Goal: Task Accomplishment & Management: Use online tool/utility

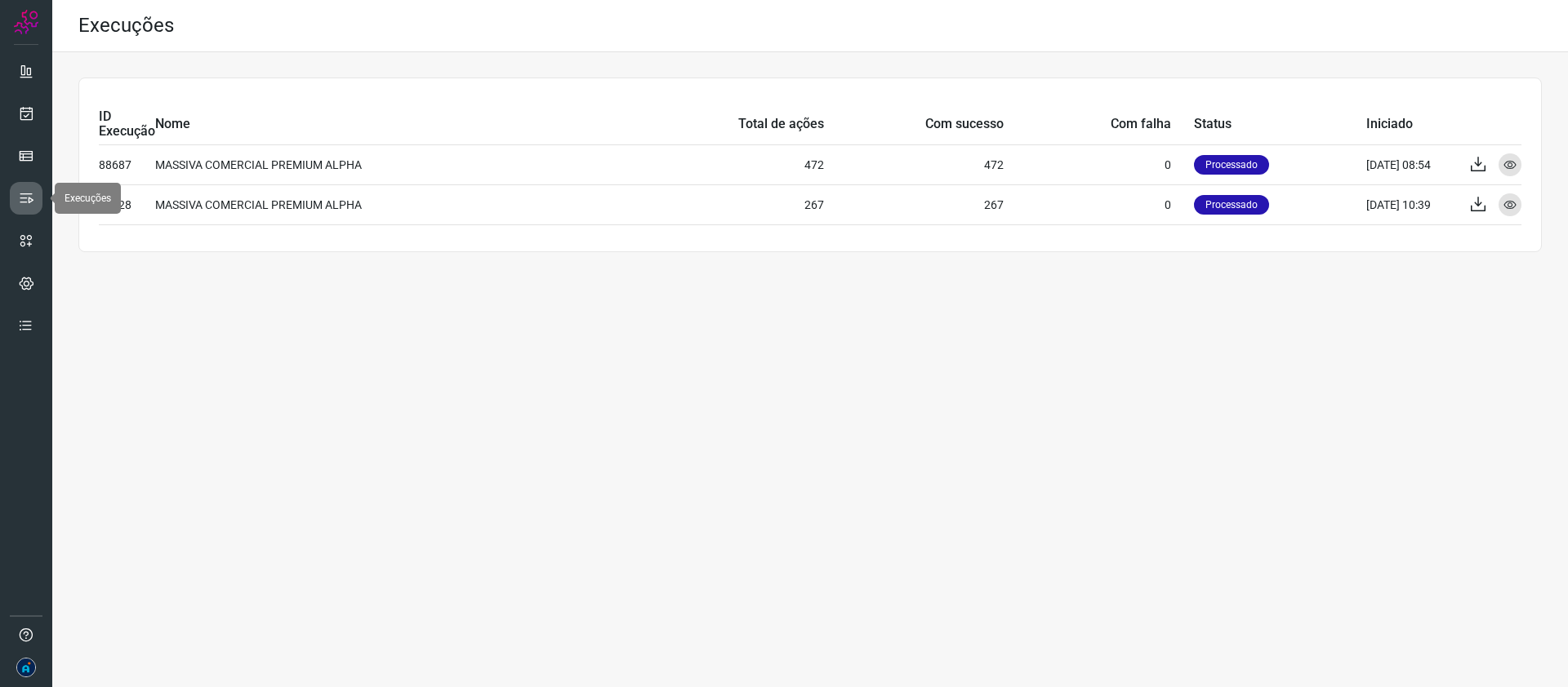
click at [24, 202] on icon at bounding box center [25, 197] width 16 height 16
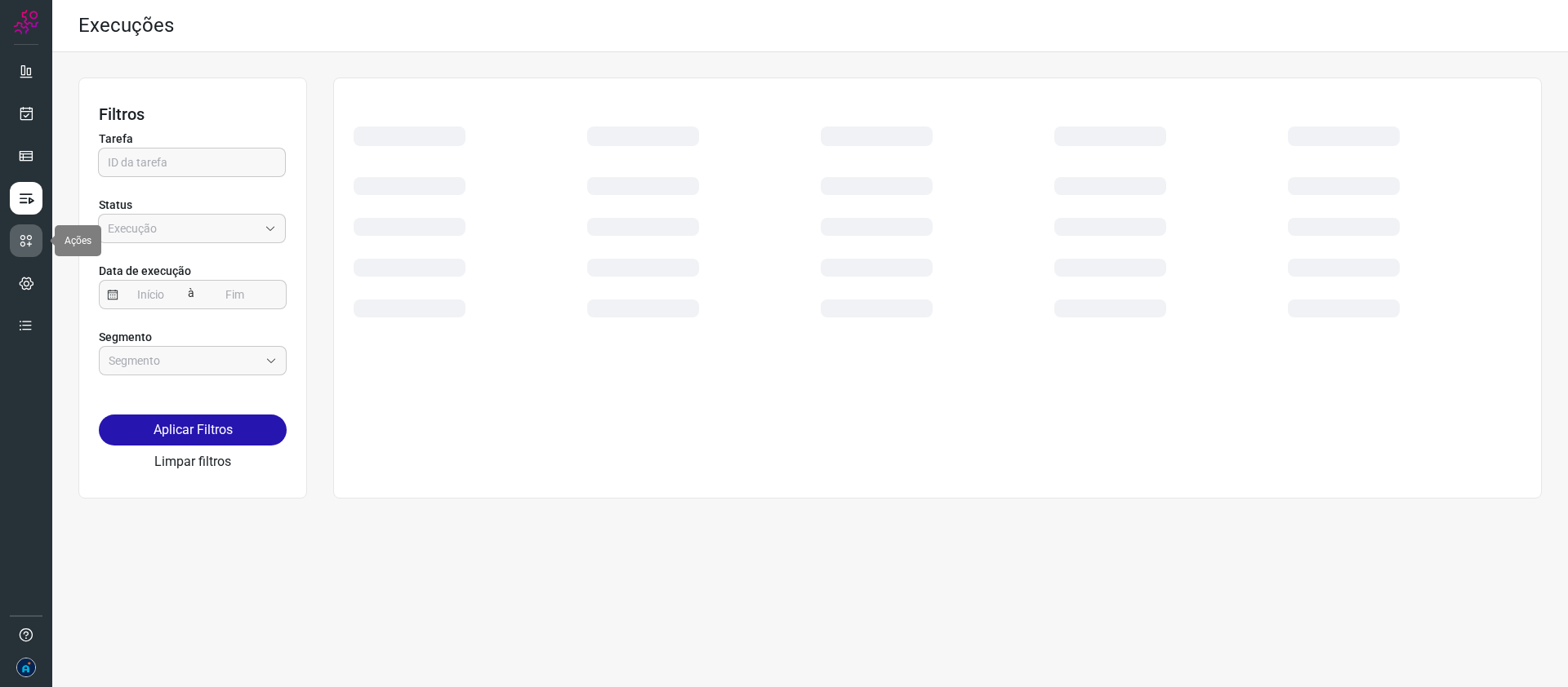
click at [21, 236] on icon at bounding box center [25, 240] width 16 height 16
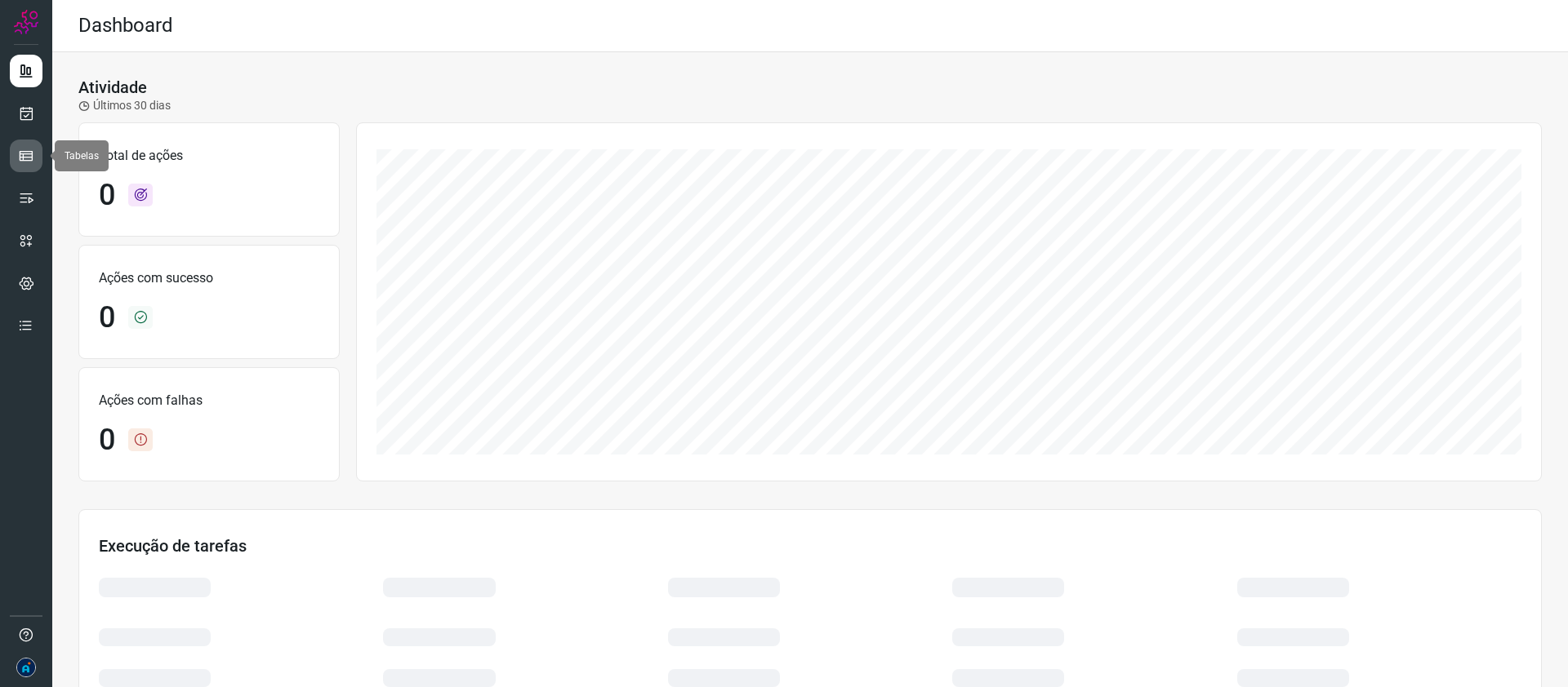
click at [31, 153] on icon at bounding box center [25, 155] width 16 height 16
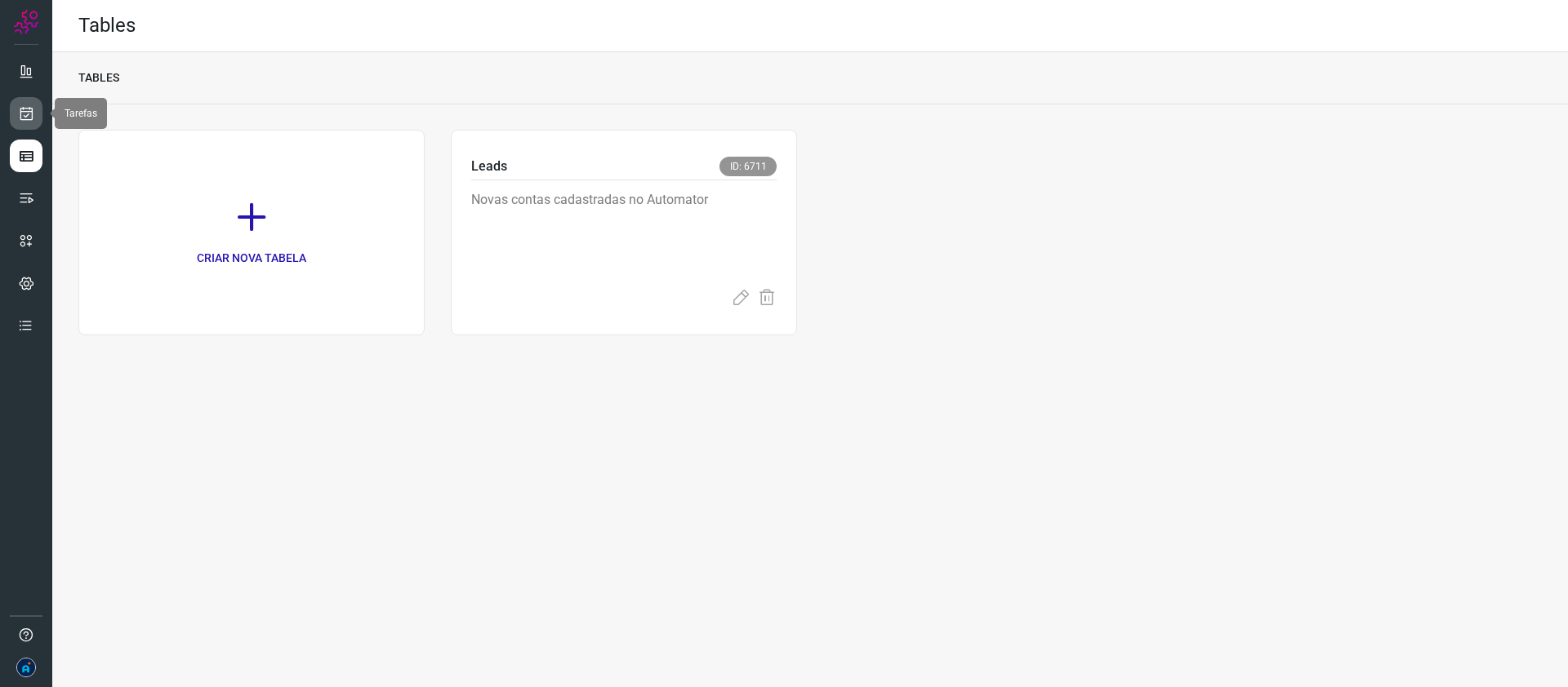
click at [30, 113] on icon at bounding box center [26, 113] width 17 height 16
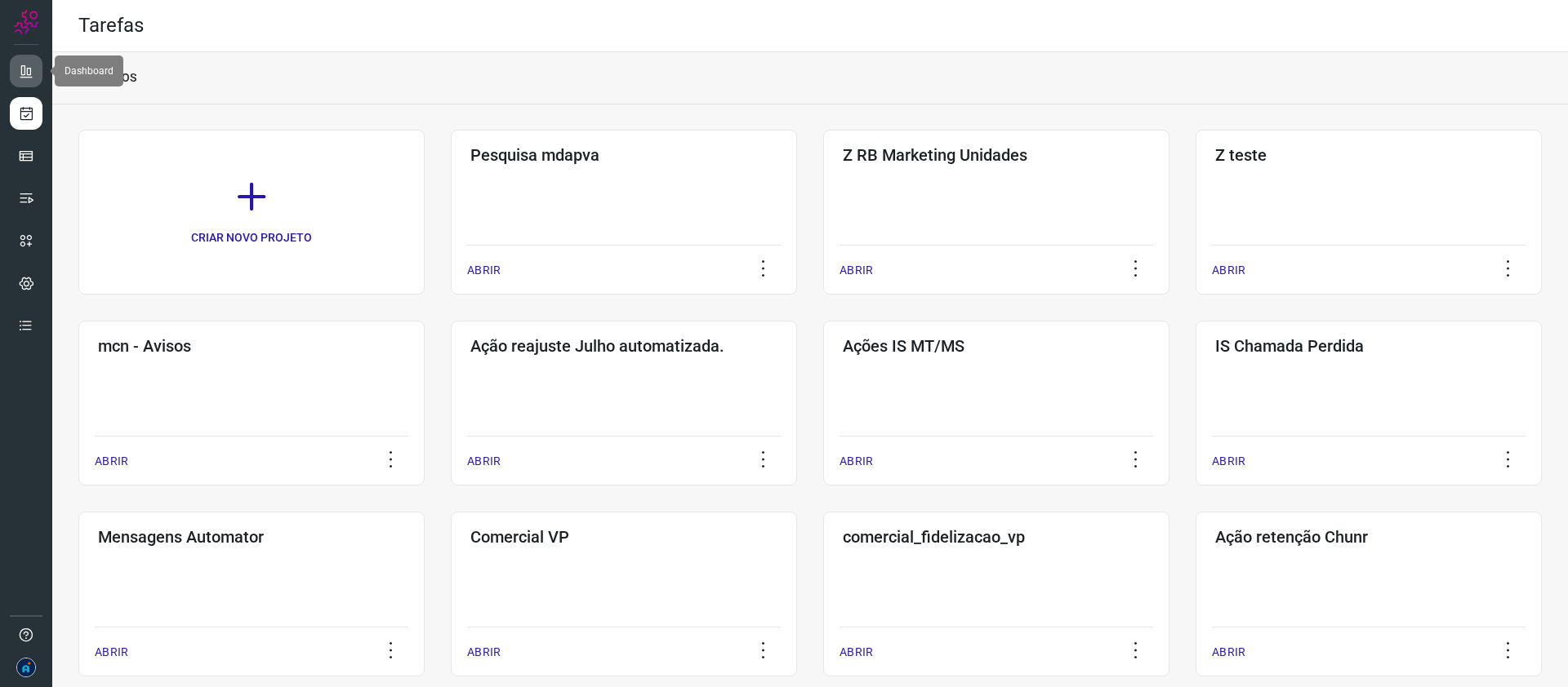
click at [28, 77] on icon at bounding box center [25, 71] width 16 height 16
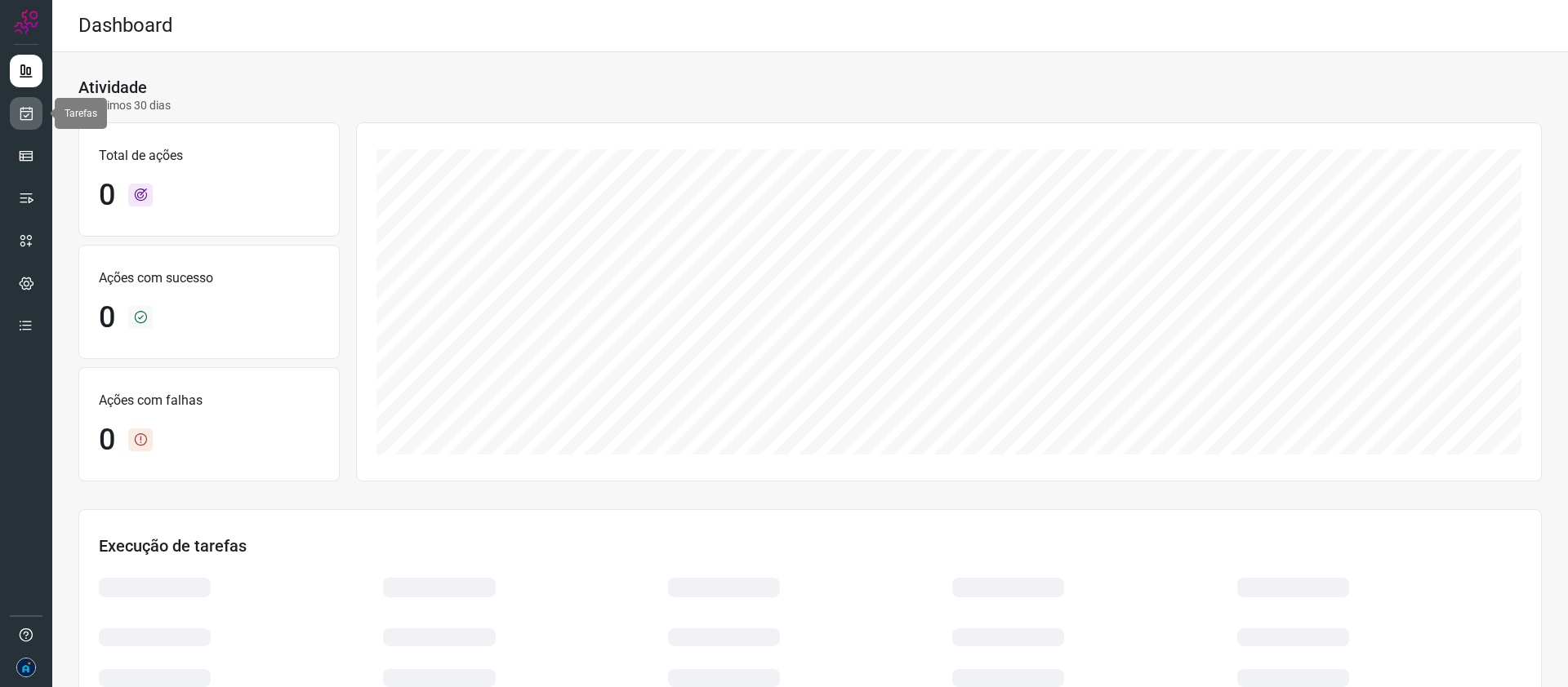
click at [27, 107] on icon at bounding box center [26, 113] width 17 height 16
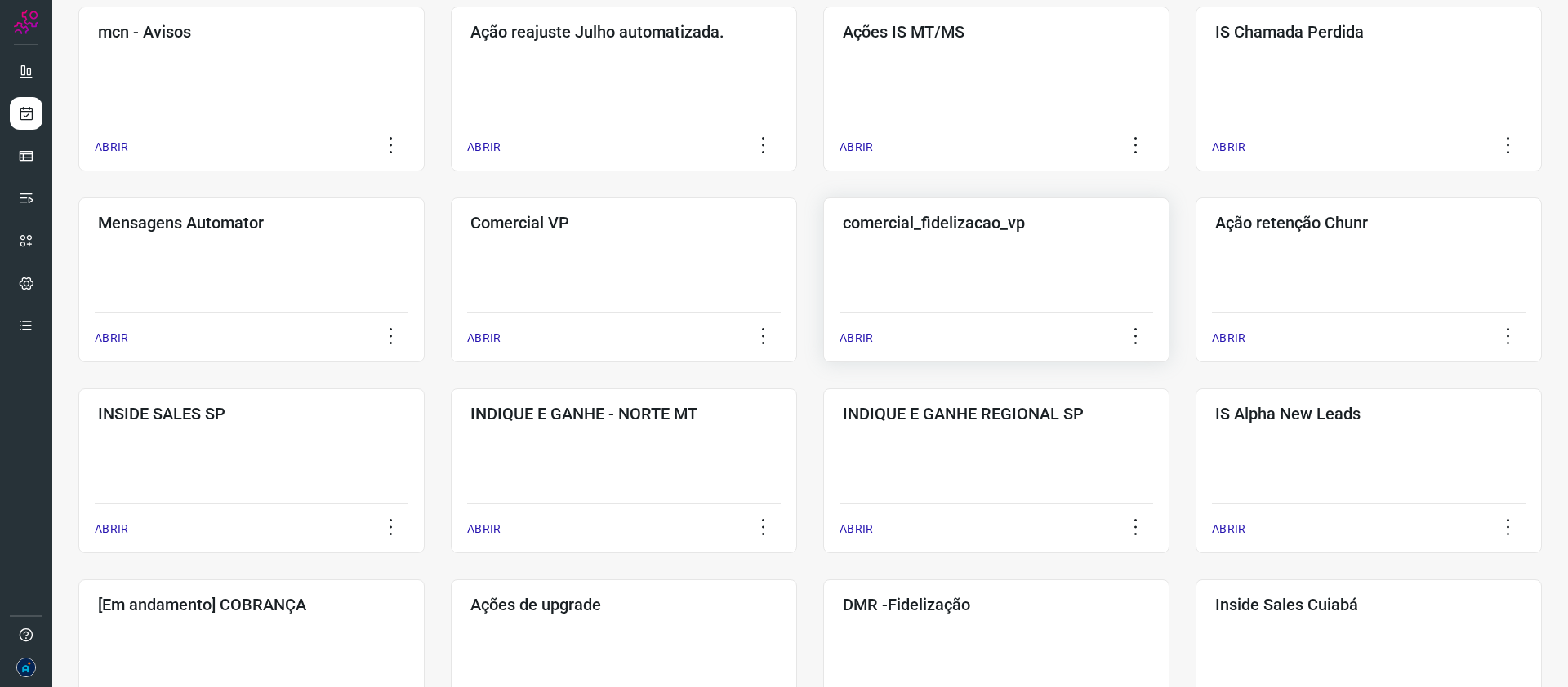
scroll to position [431, 0]
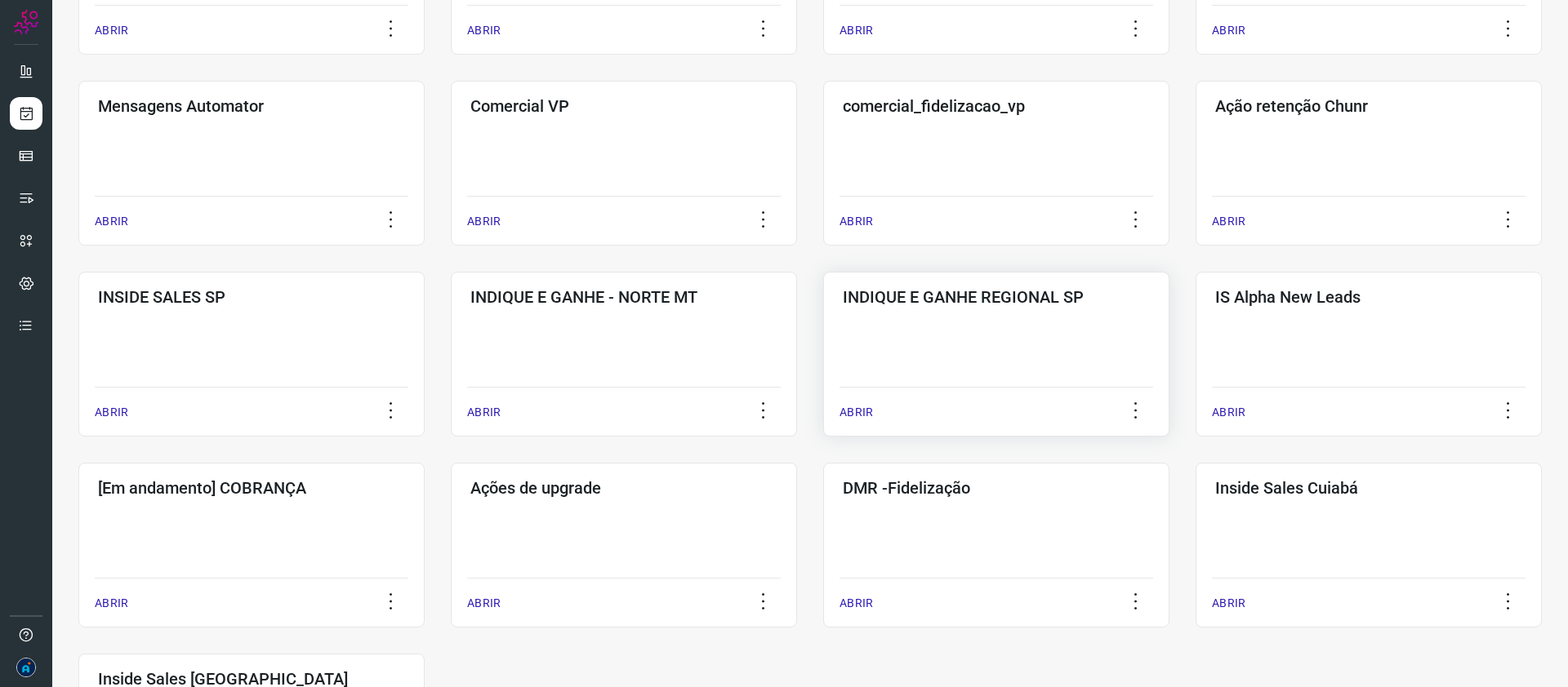
click at [948, 300] on h3 "INDIQUE E GANHE REGIONAL SP" at bounding box center [996, 296] width 307 height 19
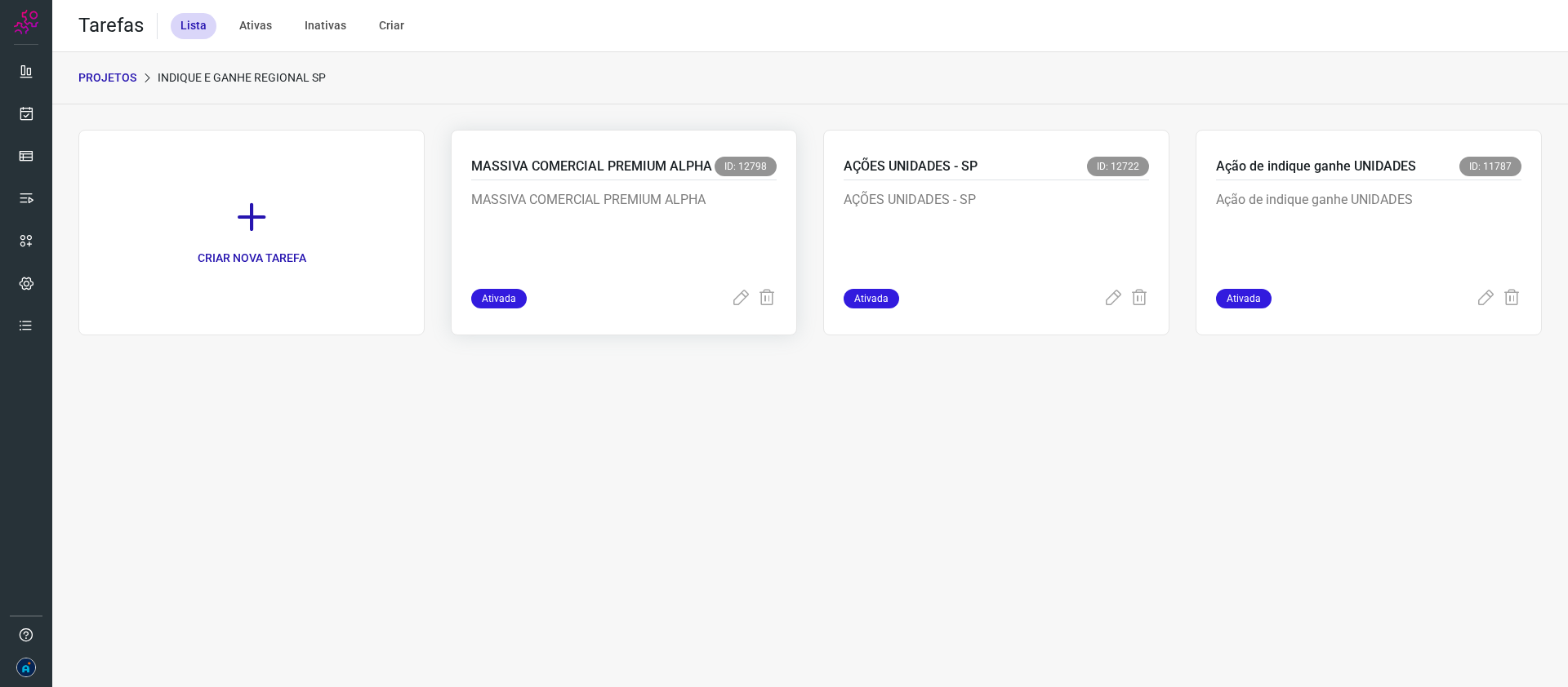
click at [613, 201] on p "MASSIVA COMERCIAL PREMIUM ALPHA" at bounding box center [594, 230] width 245 height 81
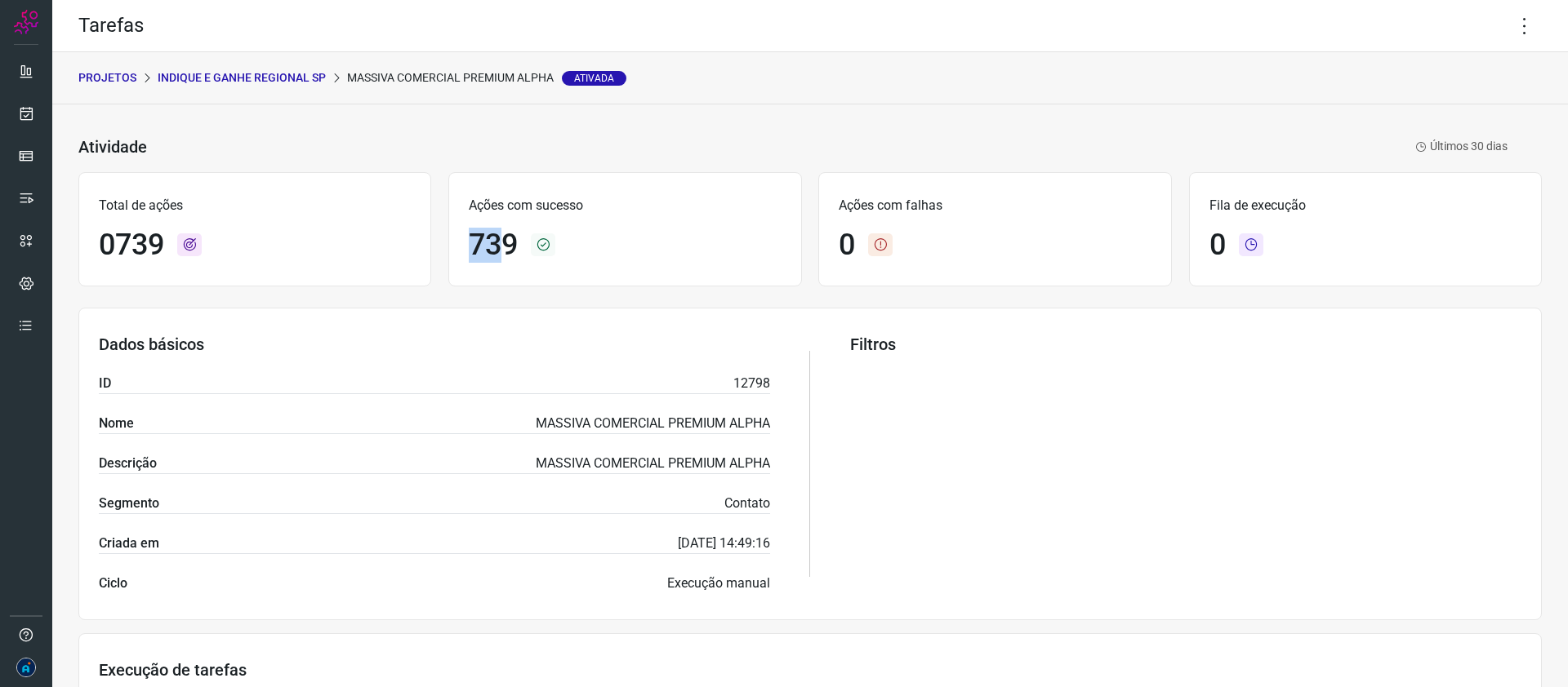
drag, startPoint x: 462, startPoint y: 243, endPoint x: 507, endPoint y: 244, distance: 45.0
click at [507, 244] on div "Ações com sucesso 739" at bounding box center [625, 229] width 353 height 114
click at [507, 244] on h1 "739" at bounding box center [493, 245] width 49 height 35
click at [1518, 29] on icon at bounding box center [1524, 26] width 34 height 34
click at [1455, 74] on li "Editar" at bounding box center [1466, 76] width 149 height 26
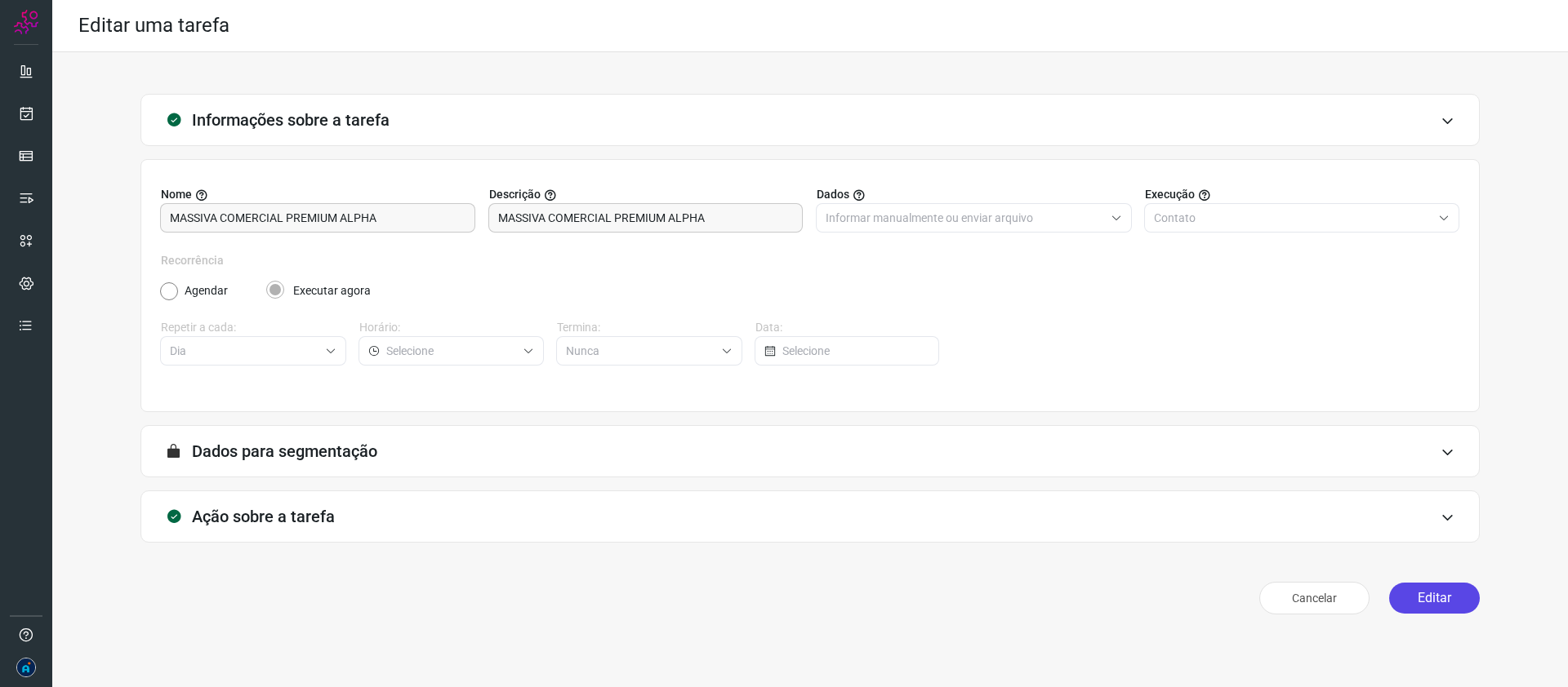
click at [1464, 593] on button "Editar" at bounding box center [1434, 598] width 91 height 31
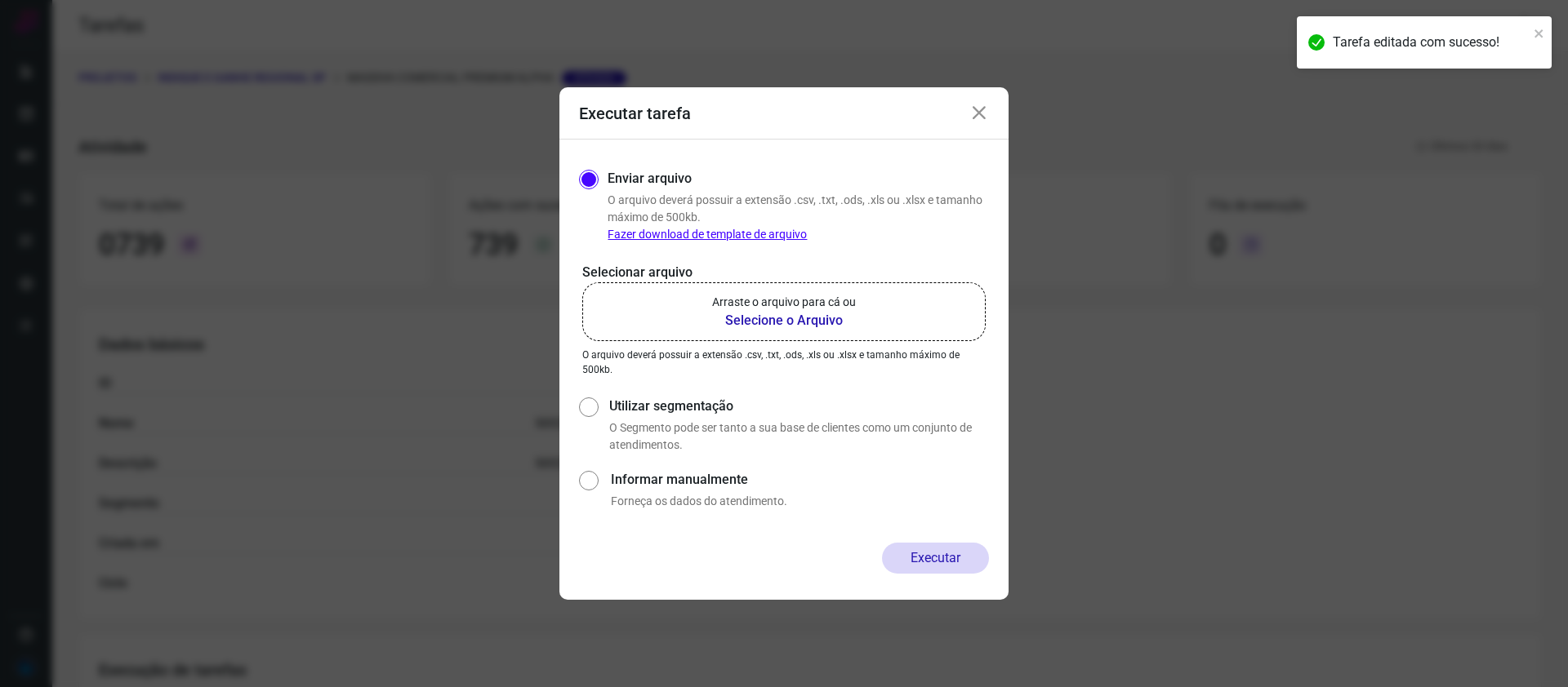
click at [983, 109] on icon at bounding box center [979, 113] width 19 height 19
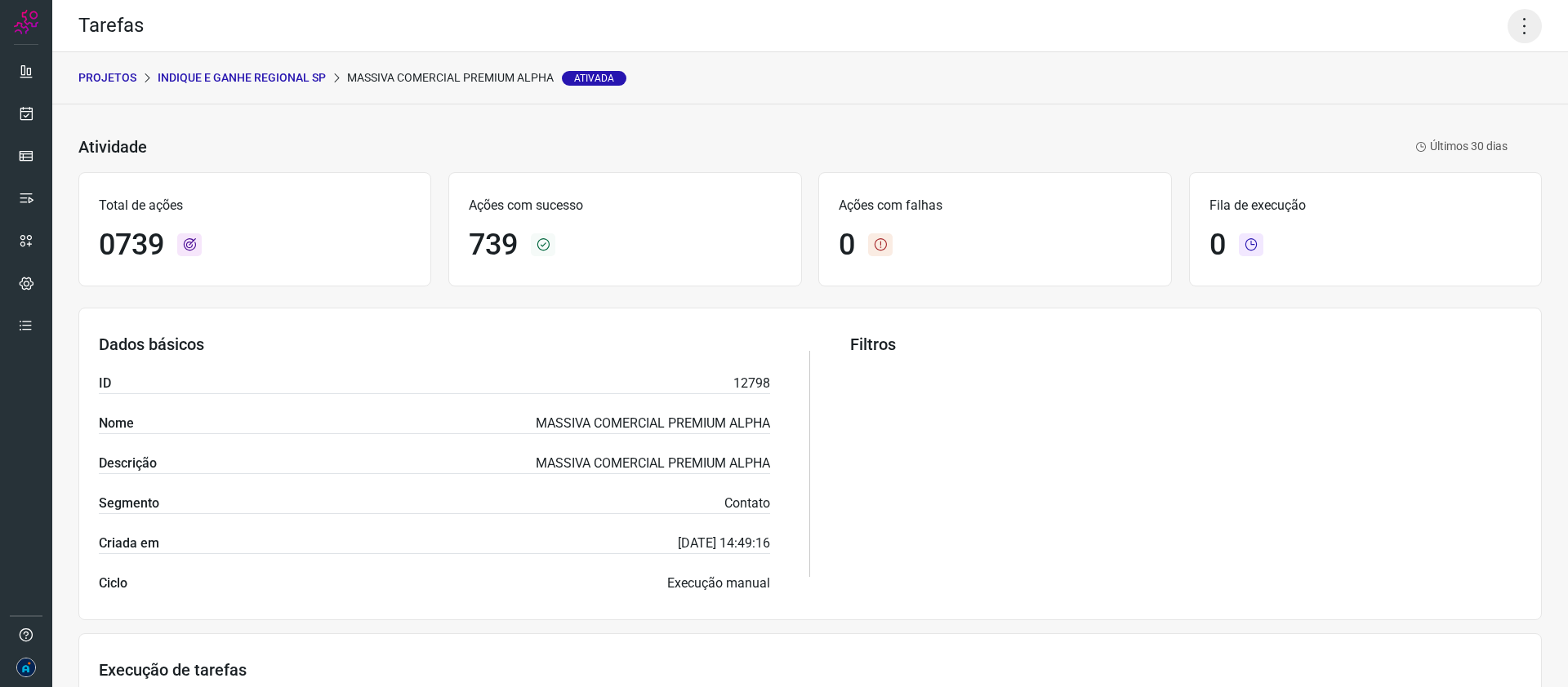
click at [1523, 28] on icon at bounding box center [1524, 26] width 34 height 34
click at [1455, 78] on li "Editar" at bounding box center [1466, 76] width 149 height 26
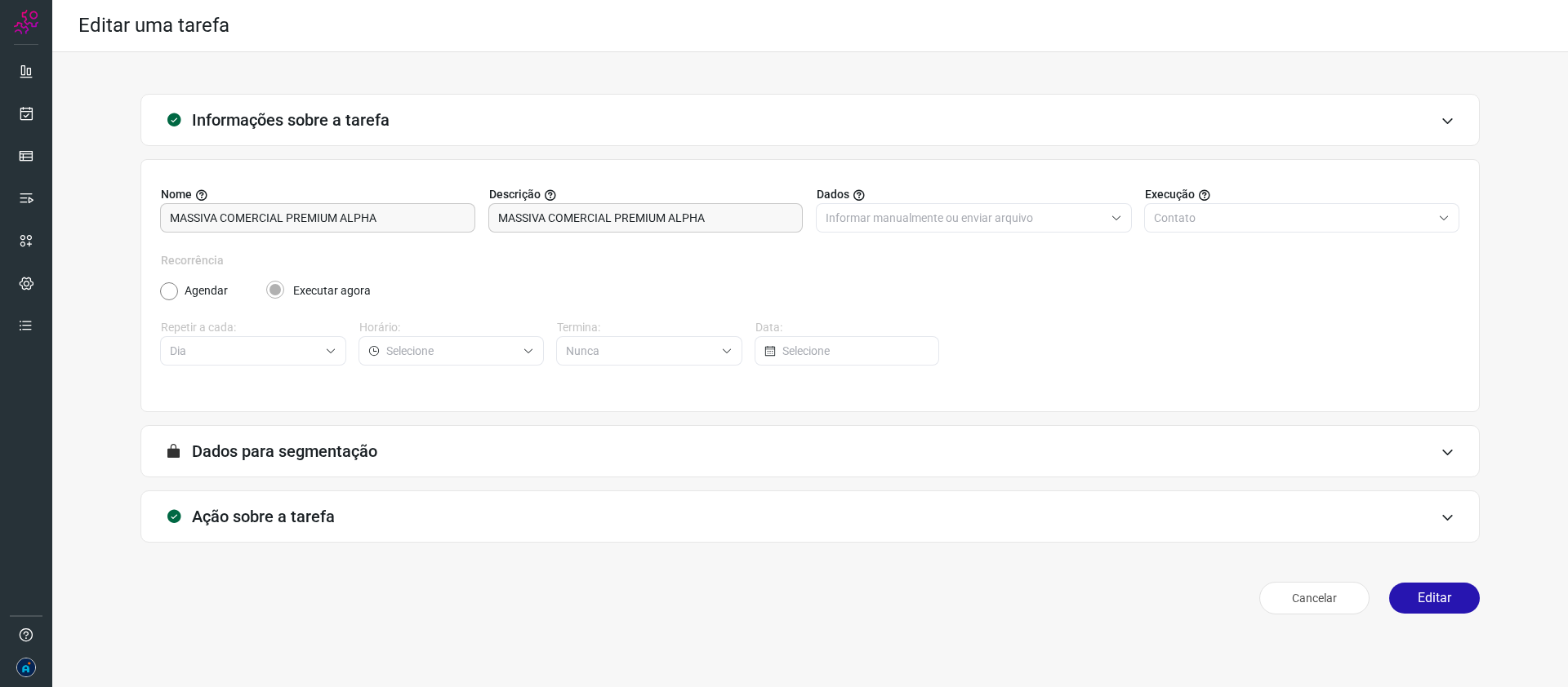
drag, startPoint x: 314, startPoint y: 448, endPoint x: 292, endPoint y: 442, distance: 22.8
click at [314, 448] on h3 "Dados para segmentação" at bounding box center [284, 451] width 186 height 19
drag, startPoint x: 191, startPoint y: 282, endPoint x: 176, endPoint y: 286, distance: 15.5
click at [190, 282] on label "Agendar" at bounding box center [207, 291] width 44 height 17
click at [178, 292] on div "Agendar Executar agora" at bounding box center [809, 291] width 1299 height 17
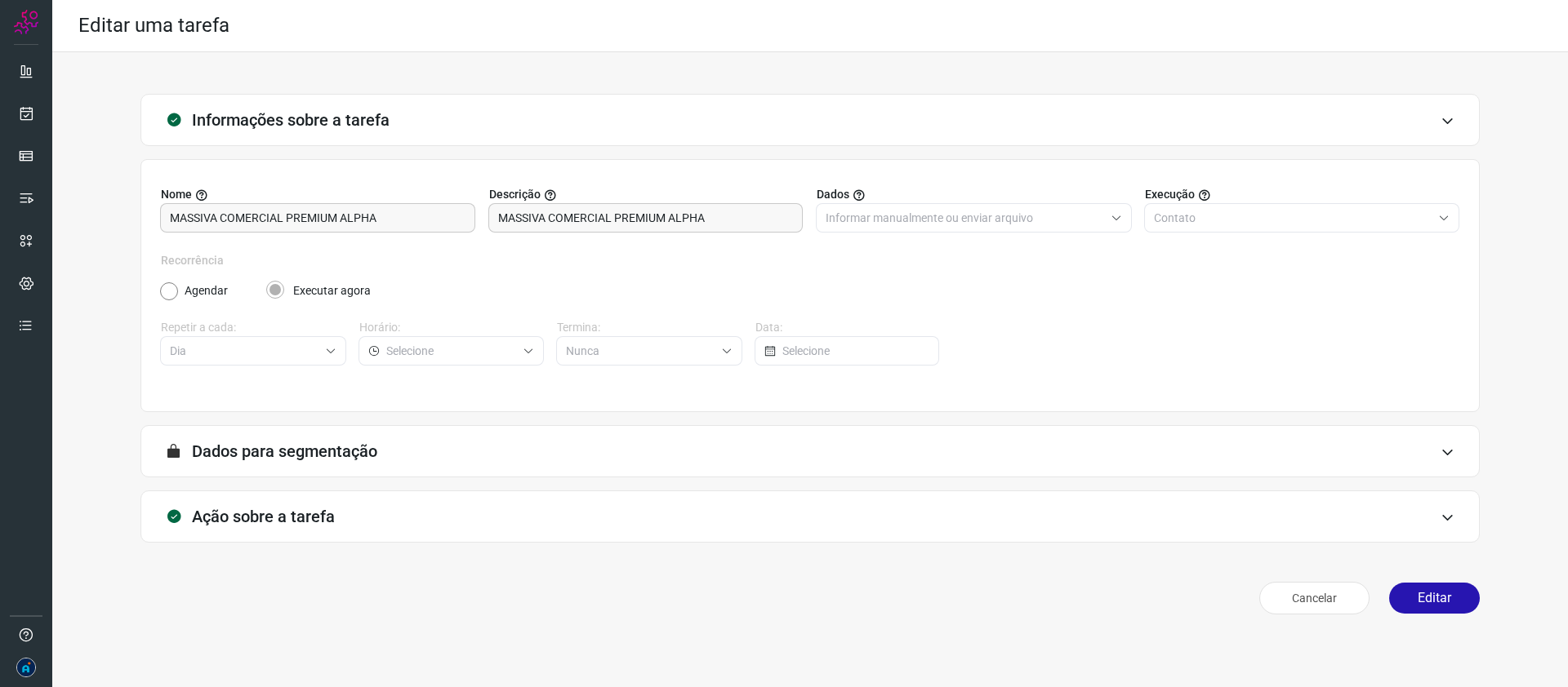
drag, startPoint x: 178, startPoint y: 292, endPoint x: 338, endPoint y: 296, distance: 160.0
click at [178, 292] on div "Agendar Executar agora" at bounding box center [809, 291] width 1299 height 17
click at [1440, 591] on button "Editar" at bounding box center [1434, 598] width 91 height 31
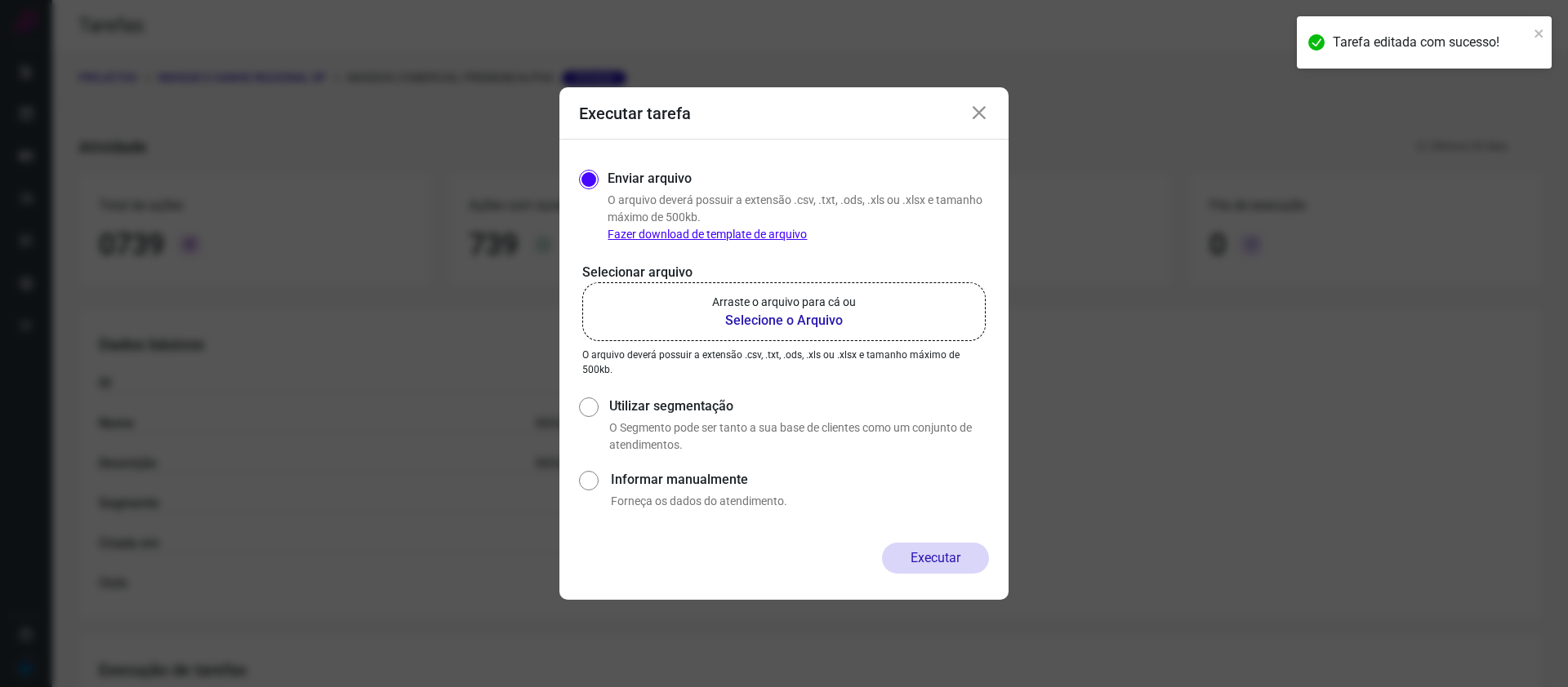
click at [783, 308] on p "Arraste o arquivo para cá ou" at bounding box center [783, 302] width 144 height 17
click at [0, 0] on input "Arraste o arquivo para cá ou Selecione o Arquivo" at bounding box center [0, 0] width 0 height 0
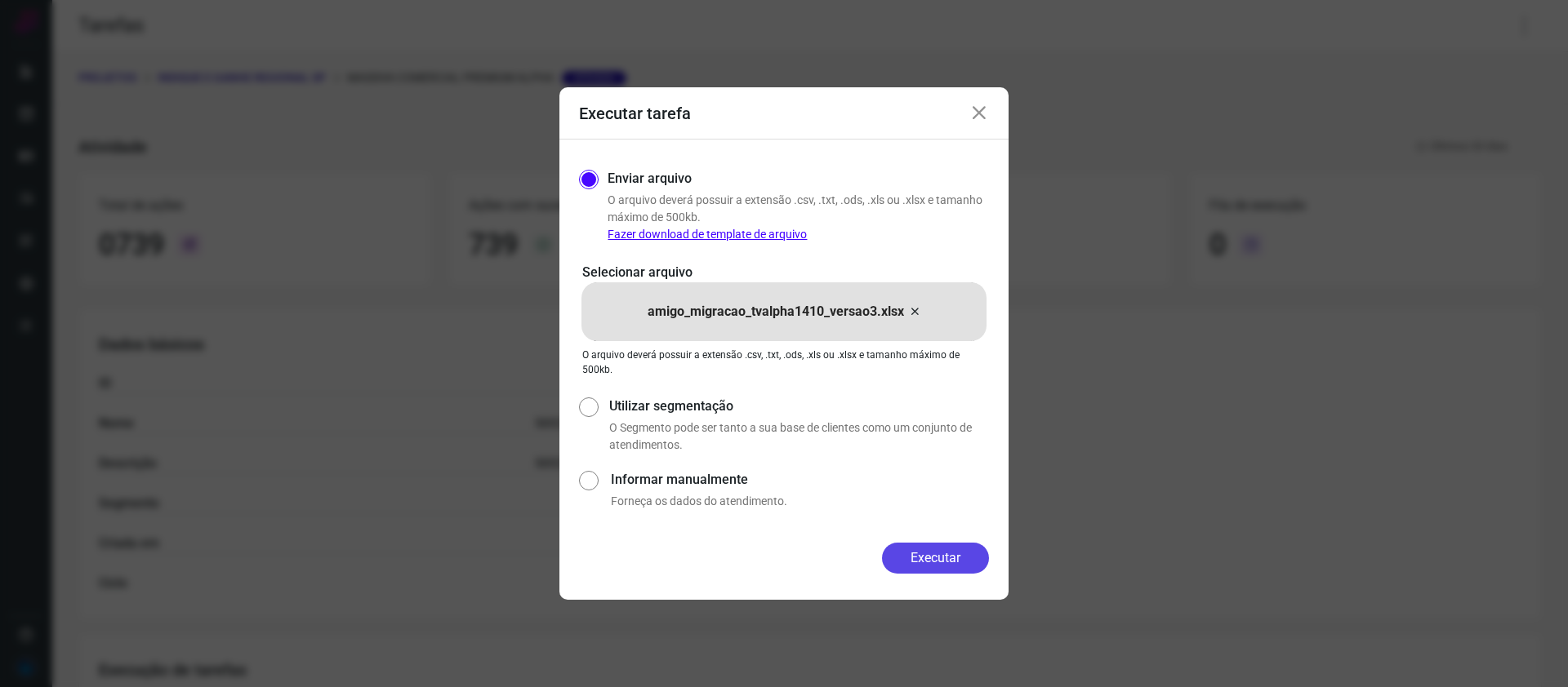
click at [945, 569] on button "Executar" at bounding box center [935, 558] width 107 height 31
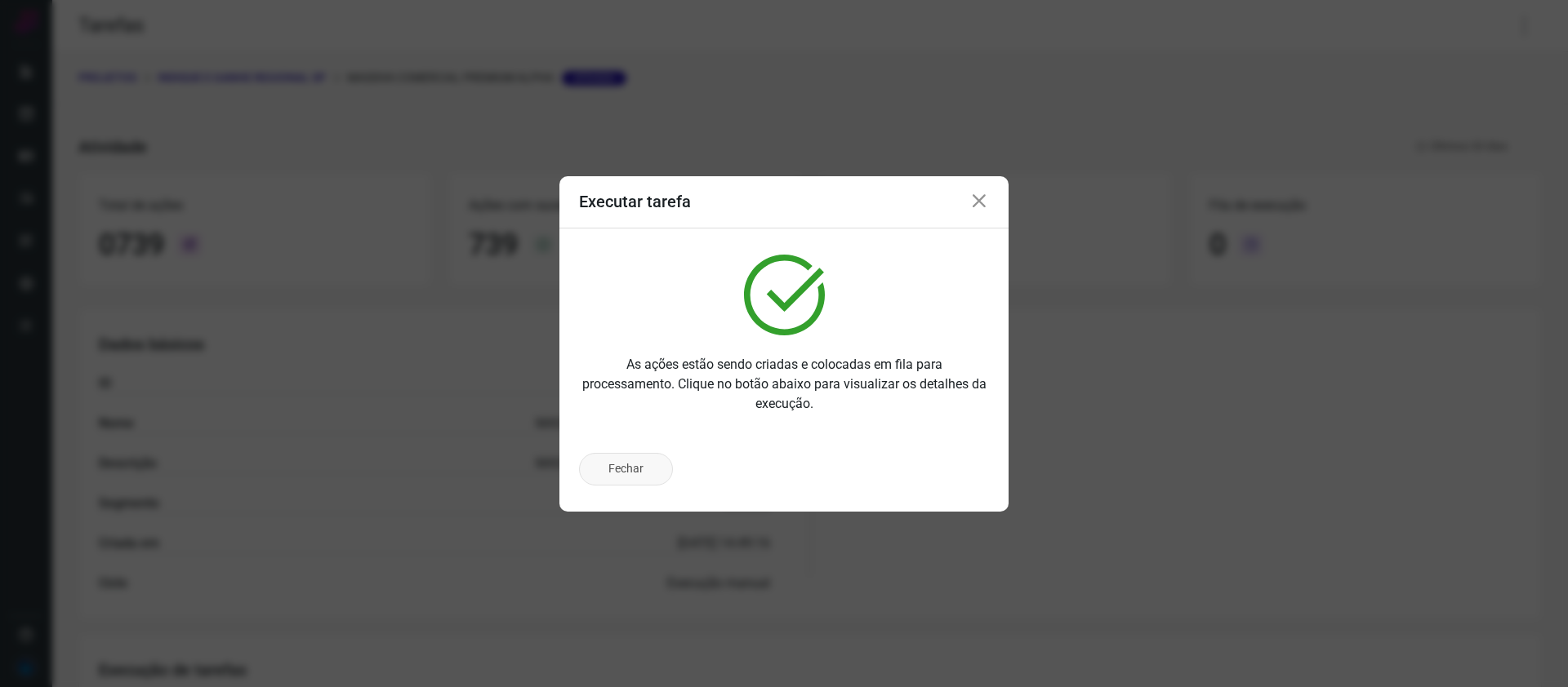
click at [625, 471] on button "Fechar" at bounding box center [626, 469] width 94 height 33
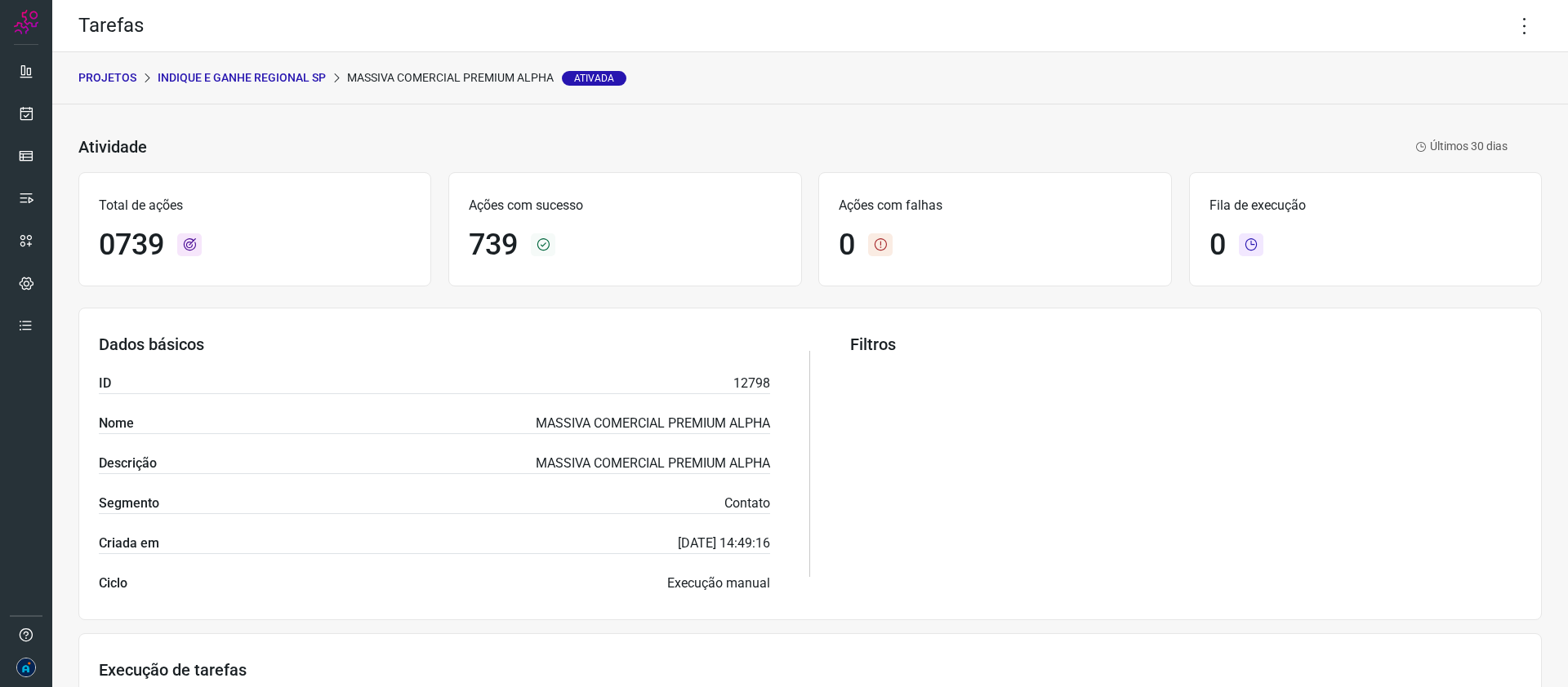
click at [297, 76] on p "INDIQUE E GANHE REGIONAL SP" at bounding box center [242, 78] width 168 height 17
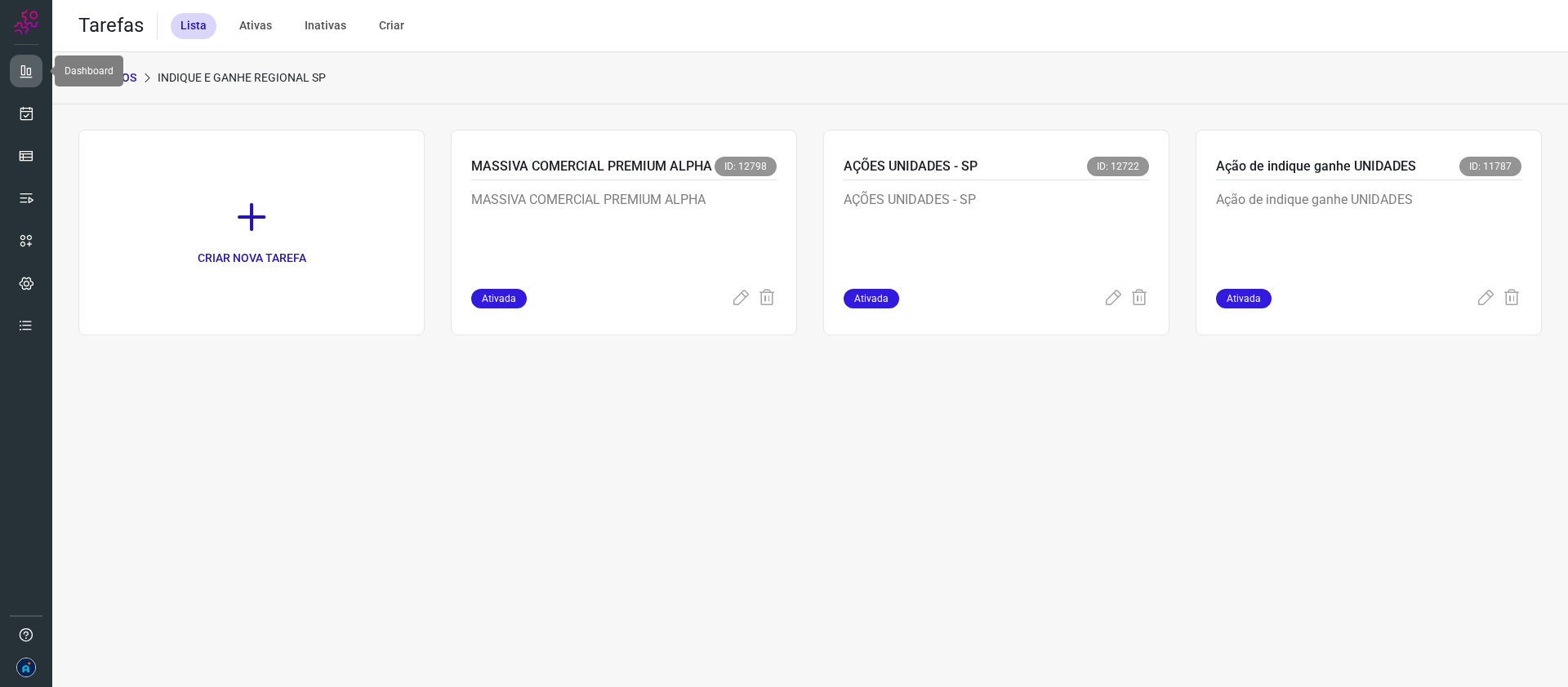
click at [20, 74] on icon at bounding box center [25, 71] width 16 height 16
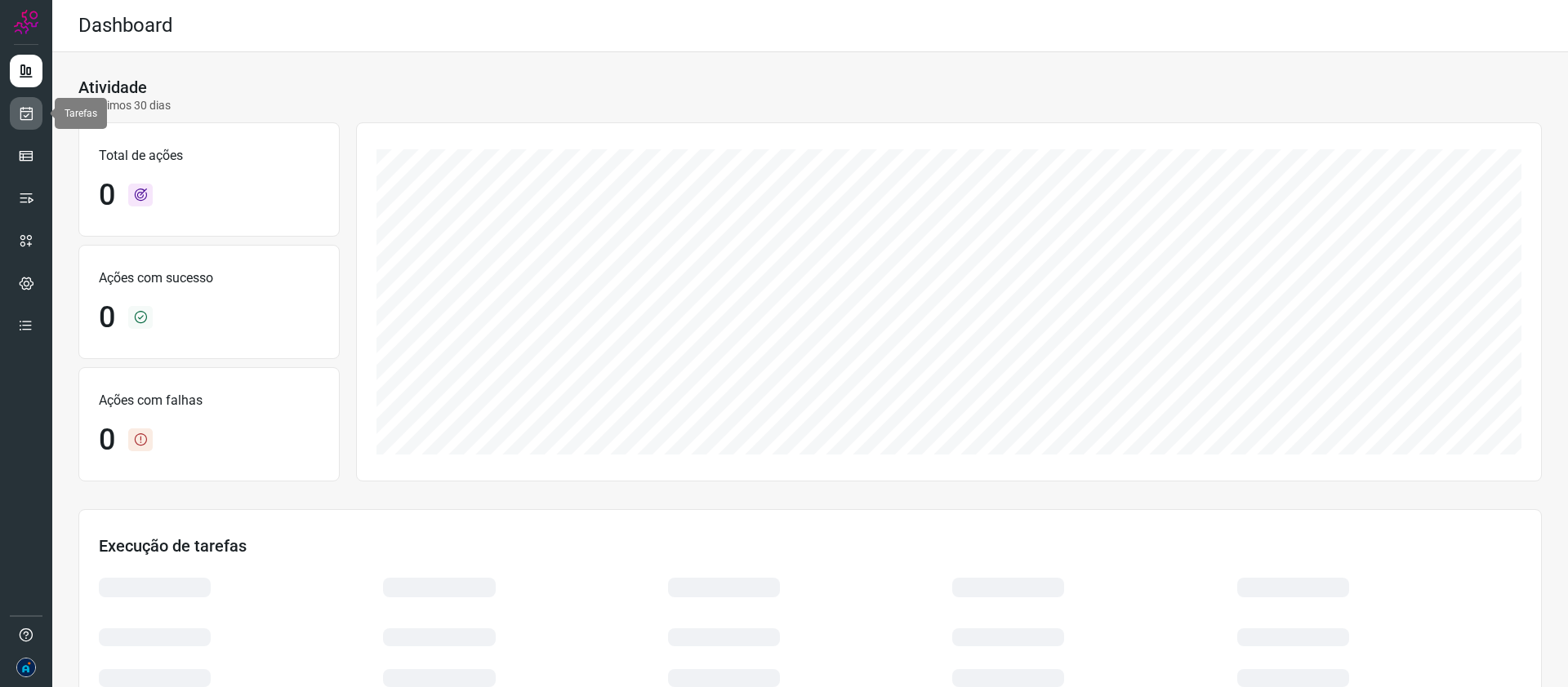
click at [22, 118] on icon at bounding box center [26, 113] width 17 height 16
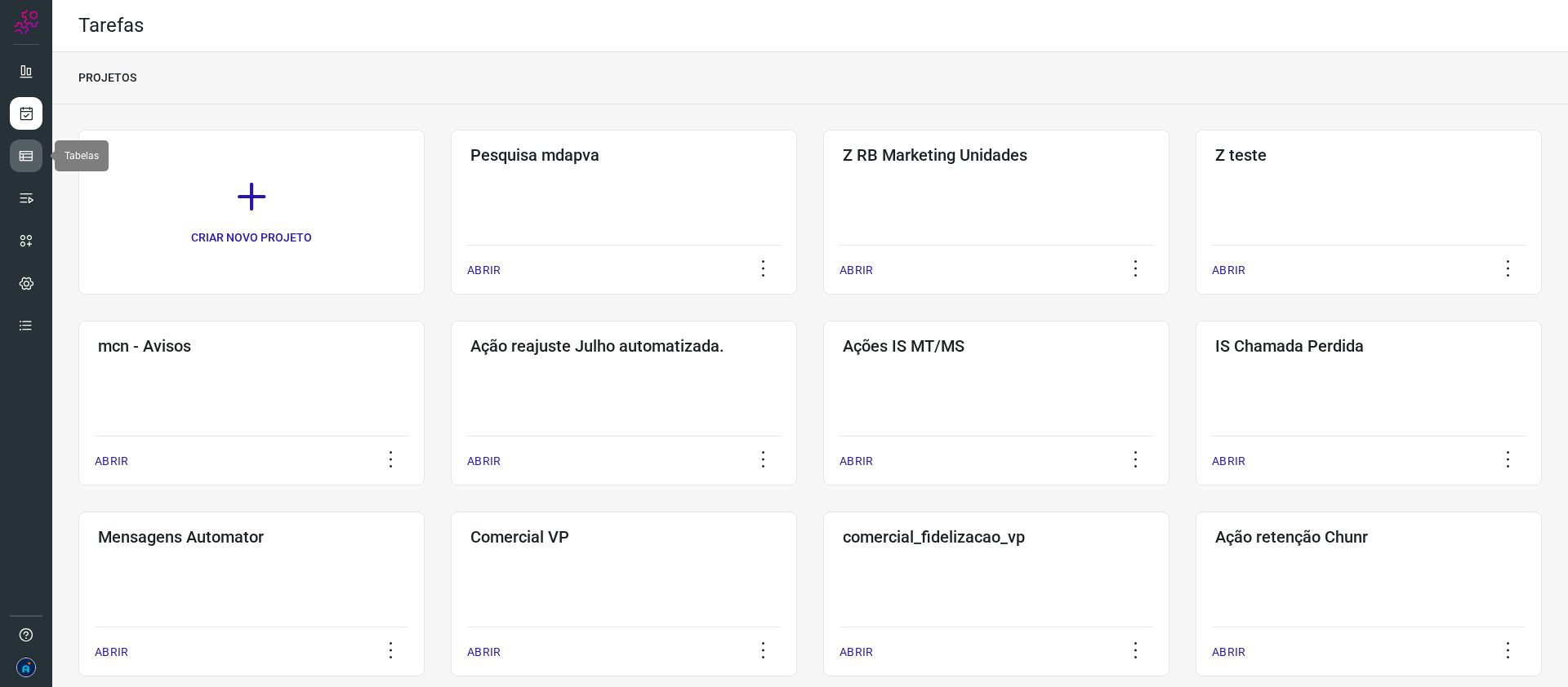
click at [27, 156] on icon at bounding box center [25, 155] width 16 height 16
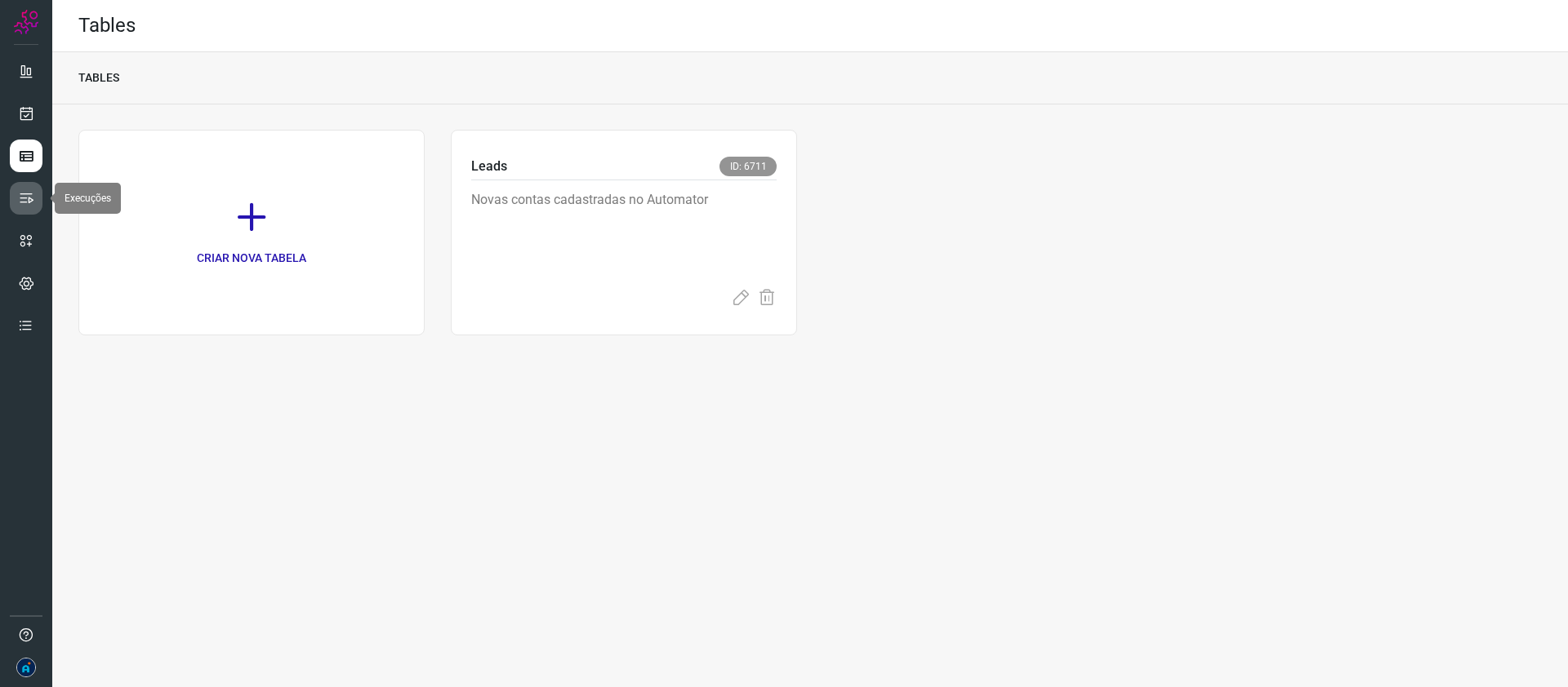
click at [28, 188] on link at bounding box center [26, 198] width 33 height 33
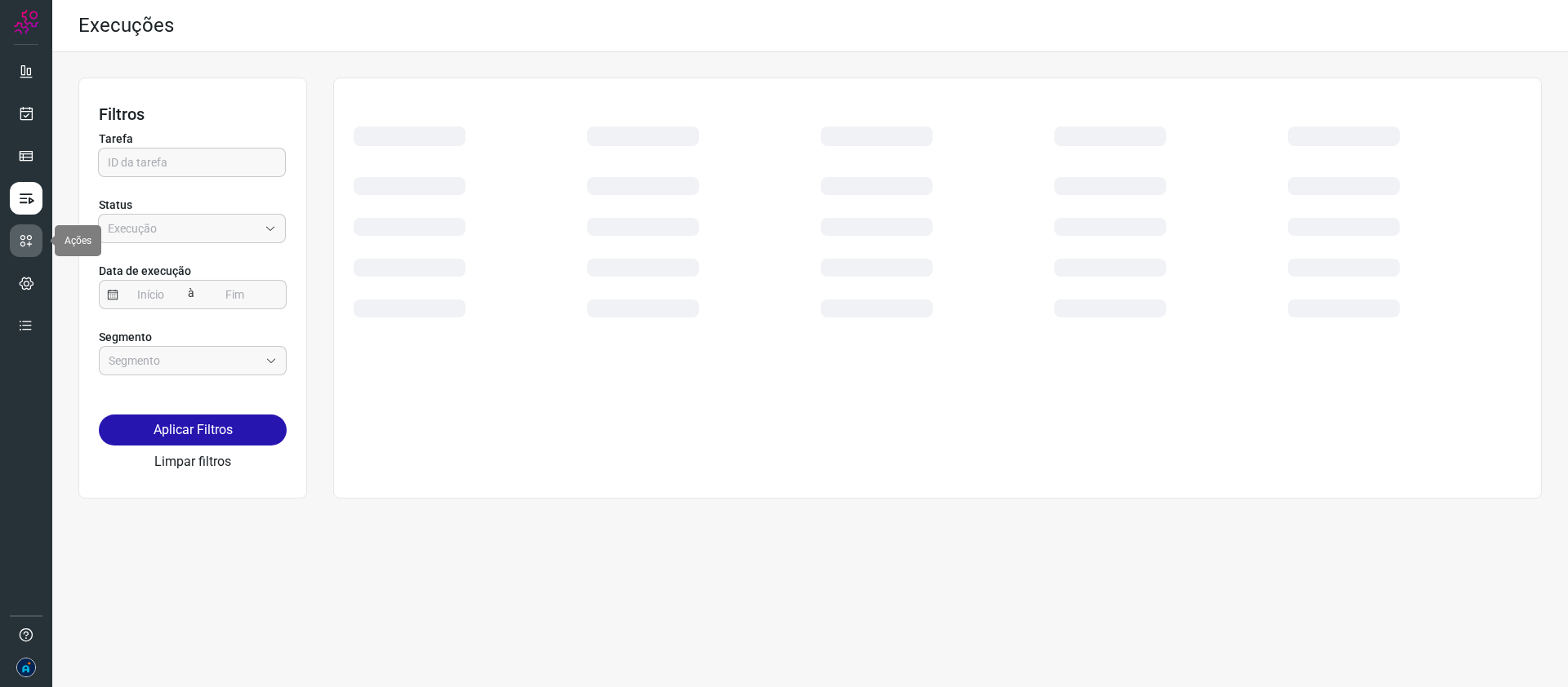
click at [29, 246] on icon at bounding box center [25, 240] width 16 height 16
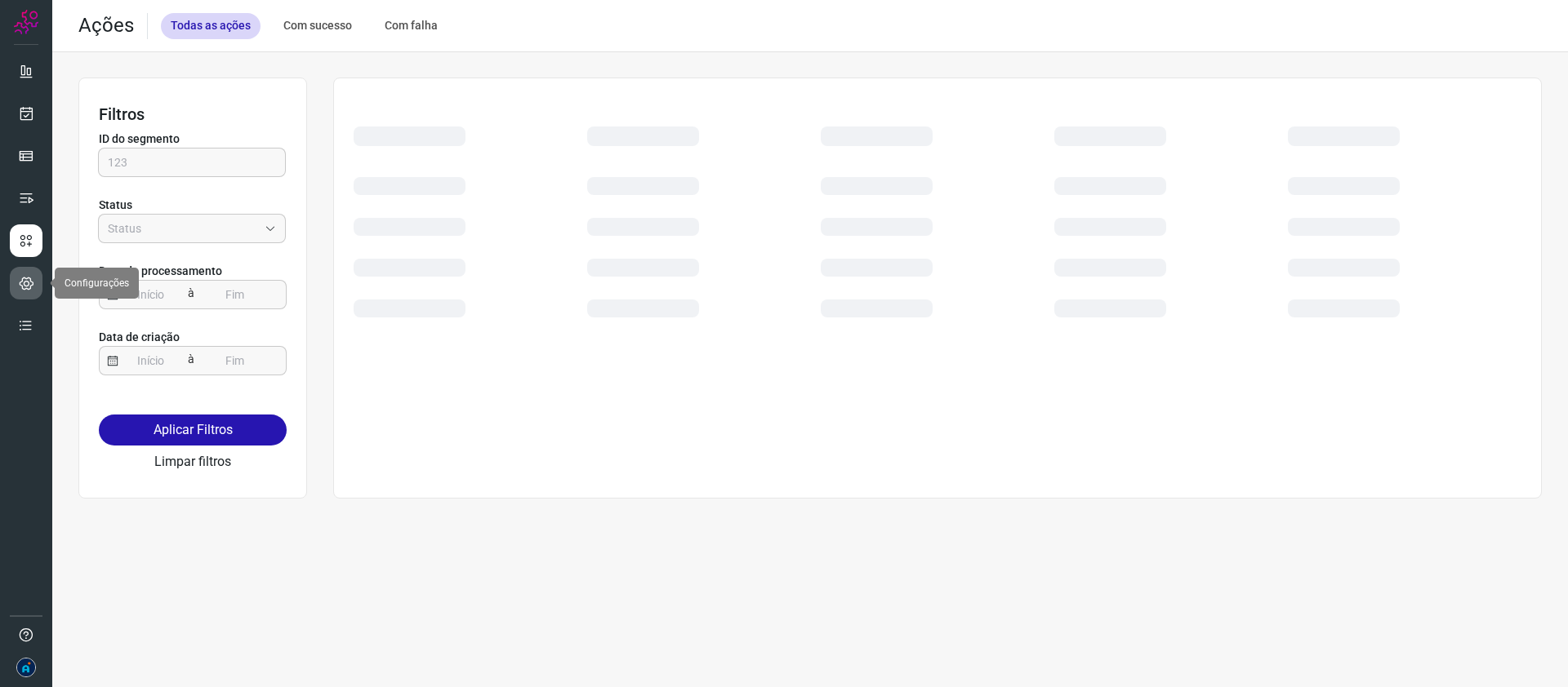
click at [26, 286] on icon at bounding box center [26, 282] width 15 height 16
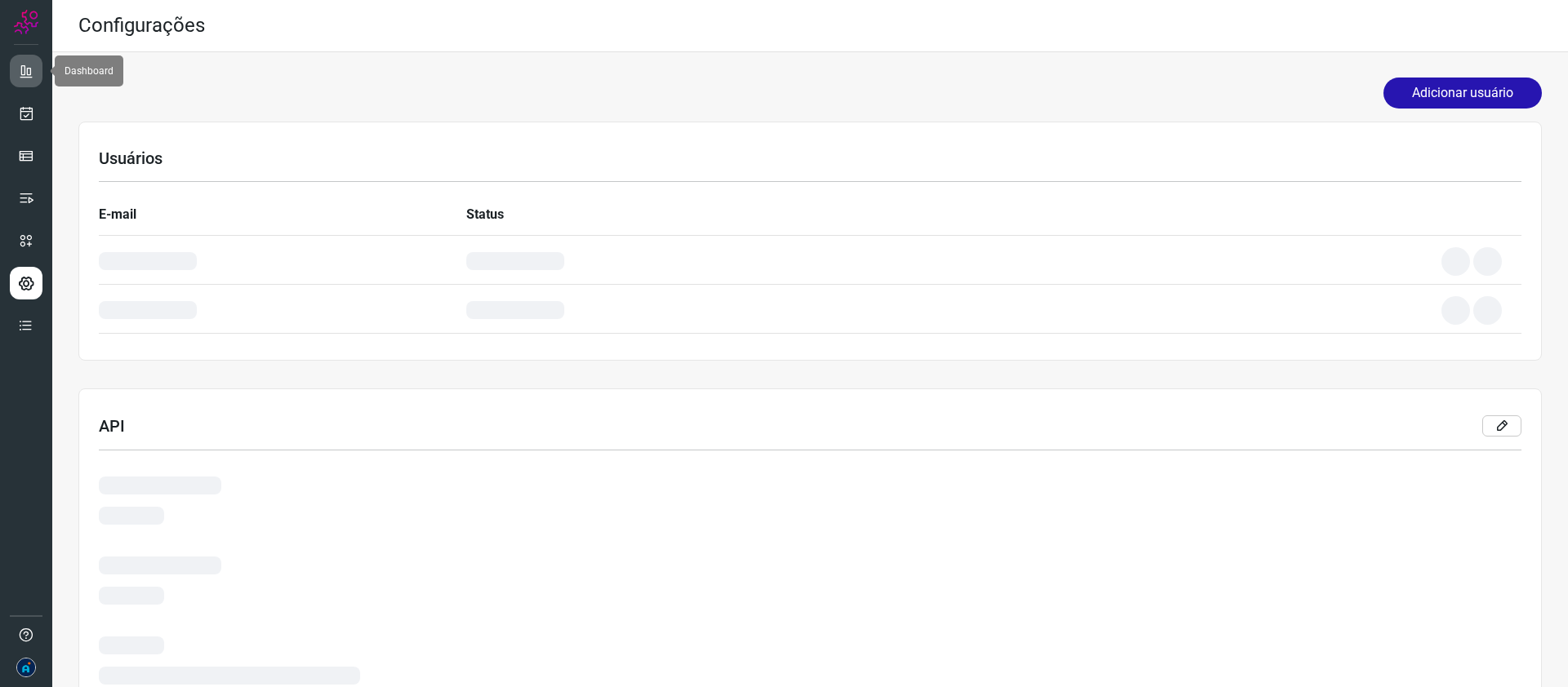
drag, startPoint x: 25, startPoint y: 63, endPoint x: 34, endPoint y: 70, distance: 11.4
click at [25, 63] on icon at bounding box center [25, 71] width 16 height 16
